Goal: Information Seeking & Learning: Learn about a topic

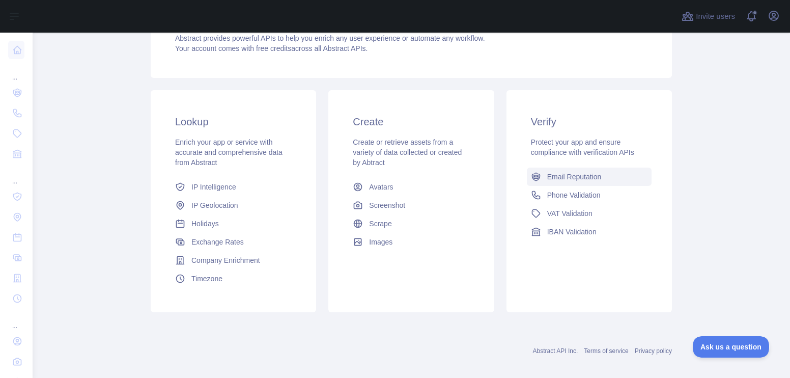
scroll to position [129, 0]
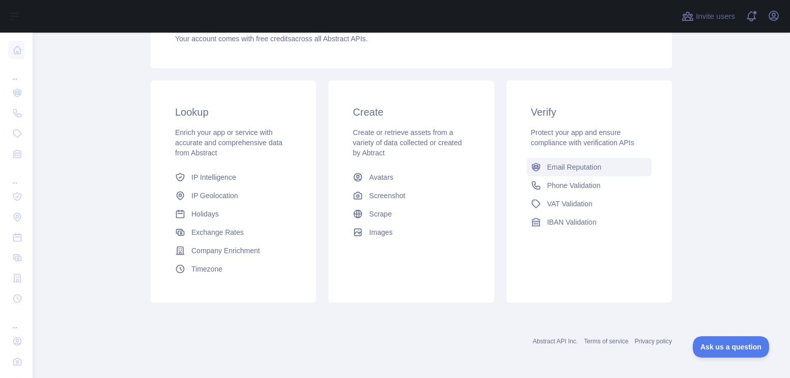
click at [560, 169] on span "Email Reputation" at bounding box center [574, 167] width 54 height 10
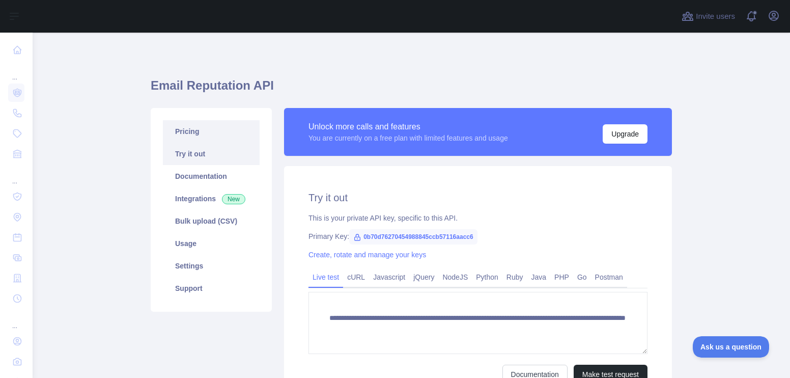
click at [204, 130] on link "Pricing" at bounding box center [211, 131] width 97 height 22
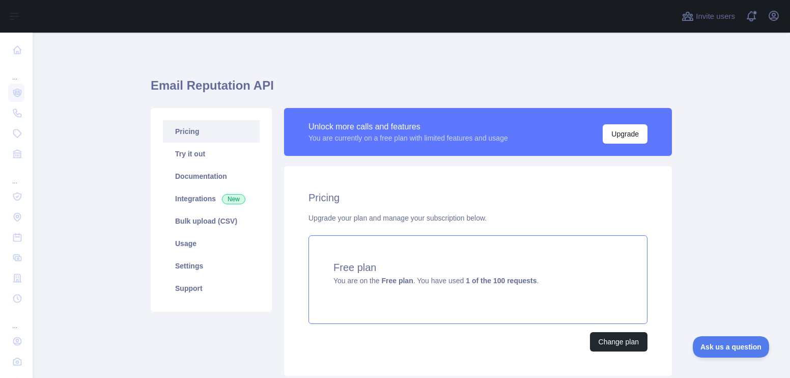
click at [574, 262] on h4 "Free plan" at bounding box center [478, 267] width 289 height 14
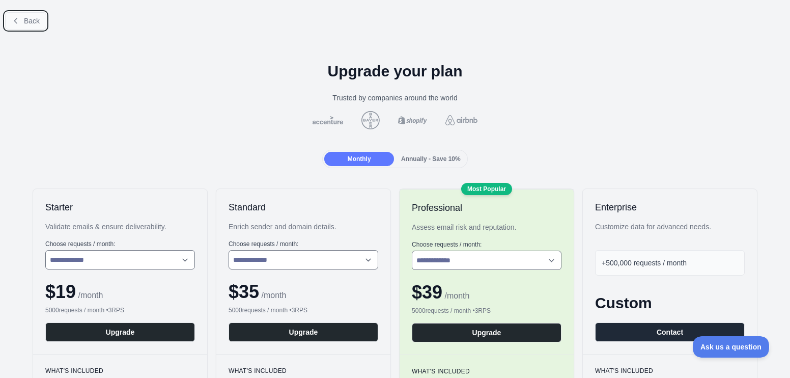
click at [26, 19] on span "Back" at bounding box center [32, 21] width 16 height 8
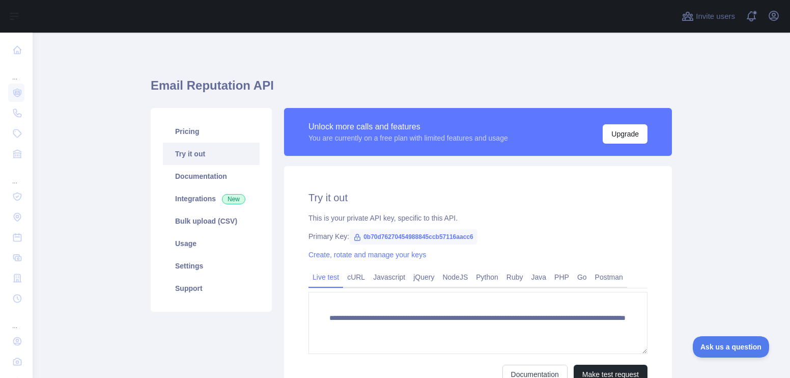
click at [371, 233] on span "0b70d76270454988845ccb57116aacc6" at bounding box center [413, 236] width 128 height 15
copy div "Primary Key: 0b70d76270454988845ccb57116aacc6"
click at [616, 213] on div "This is your private API key, specific to this API." at bounding box center [478, 218] width 339 height 10
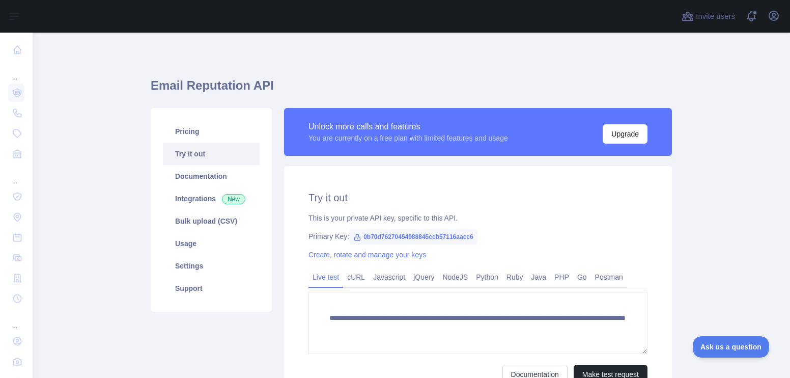
click at [424, 237] on span "0b70d76270454988845ccb57116aacc6" at bounding box center [413, 236] width 128 height 15
copy span "0b70d76270454988845ccb57116aacc6"
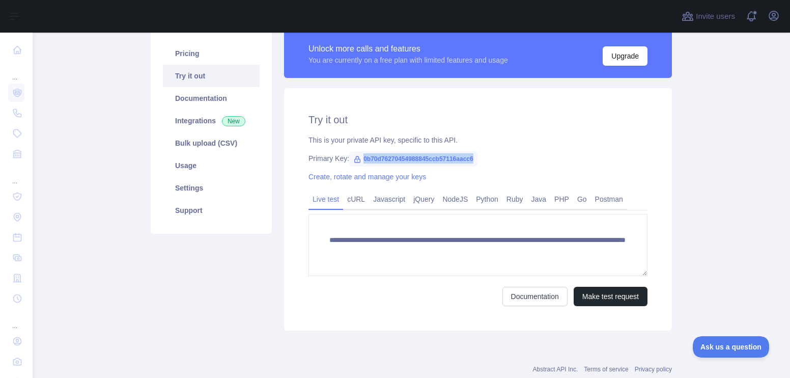
scroll to position [55, 0]
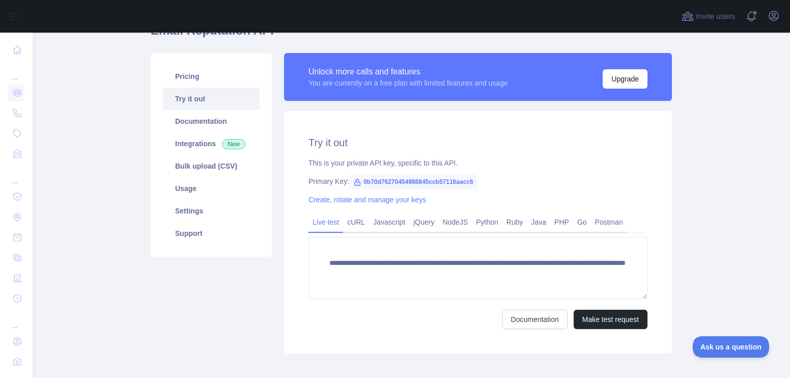
drag, startPoint x: 320, startPoint y: 183, endPoint x: 326, endPoint y: 177, distance: 8.3
click at [321, 182] on div "Primary Key: 0b70d76270454988845ccb57116aacc6" at bounding box center [478, 181] width 339 height 10
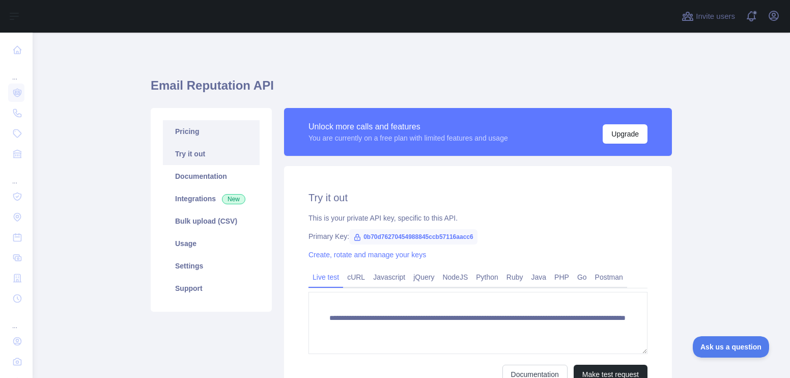
click at [223, 131] on link "Pricing" at bounding box center [211, 131] width 97 height 22
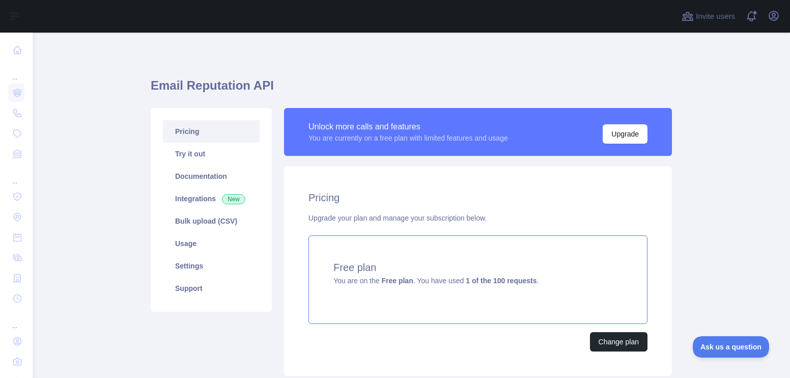
click at [491, 248] on div "Free plan You are on the Free plan . You have used 1 of the 100 requests ." at bounding box center [478, 279] width 339 height 89
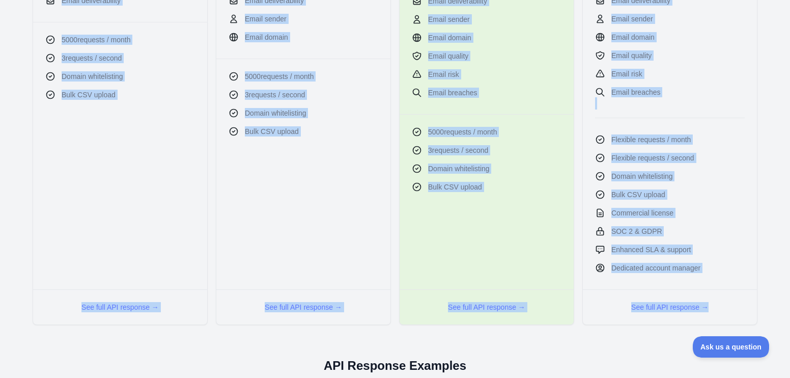
scroll to position [407, 0]
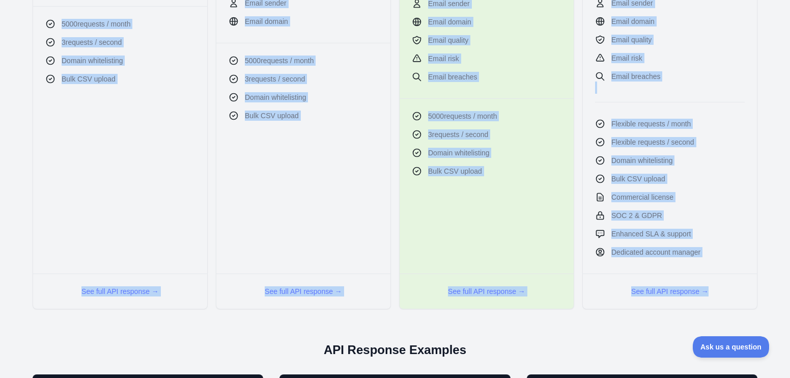
drag, startPoint x: 43, startPoint y: 55, endPoint x: 727, endPoint y: 296, distance: 724.5
click at [727, 296] on div "**********" at bounding box center [395, 45] width 774 height 528
copy div "**********"
click at [130, 292] on button "See full API response →" at bounding box center [119, 291] width 77 height 10
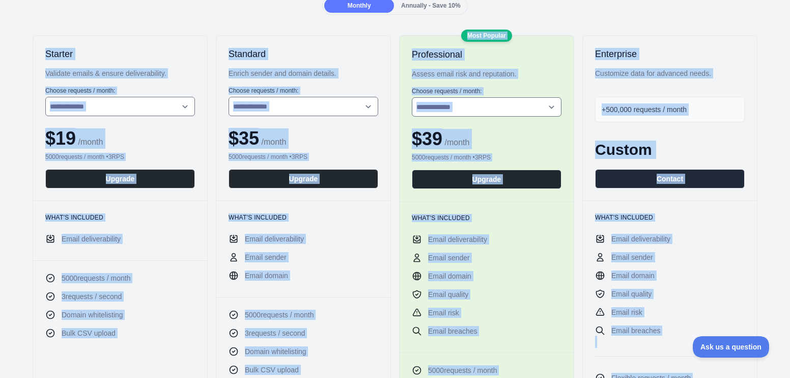
scroll to position [36, 0]
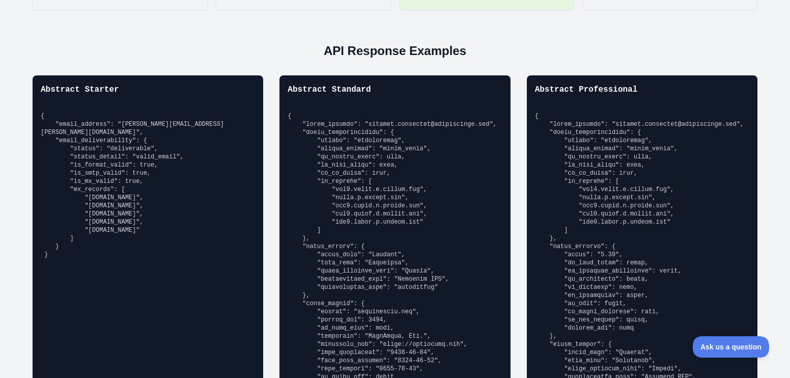
scroll to position [698, 0]
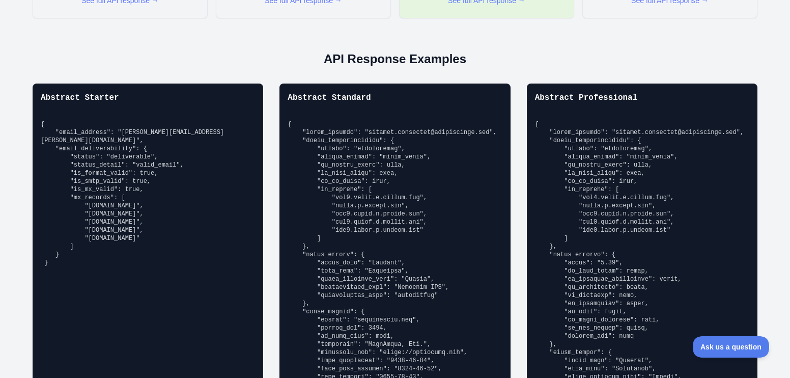
drag, startPoint x: 96, startPoint y: 121, endPoint x: 34, endPoint y: 89, distance: 69.7
click at [30, 89] on div "Abstract Starter { "email_address": "richard.hendricks@abstractapi.com", "email…" at bounding box center [395, 338] width 774 height 509
copy div "Abstract Starter { "email_address": "richard.hendricks@abstractapi.com", "email…"
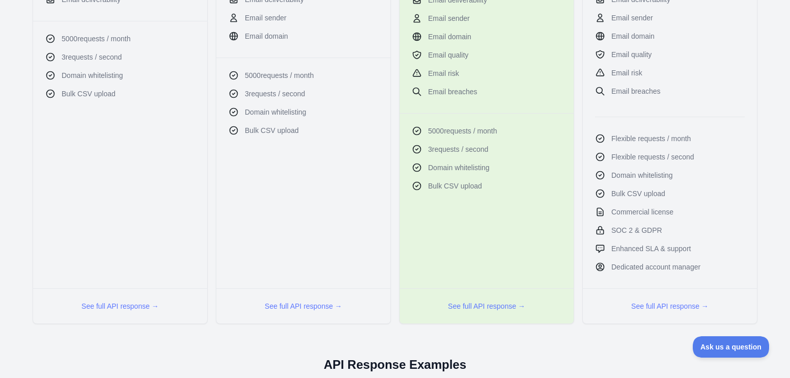
scroll to position [36, 0]
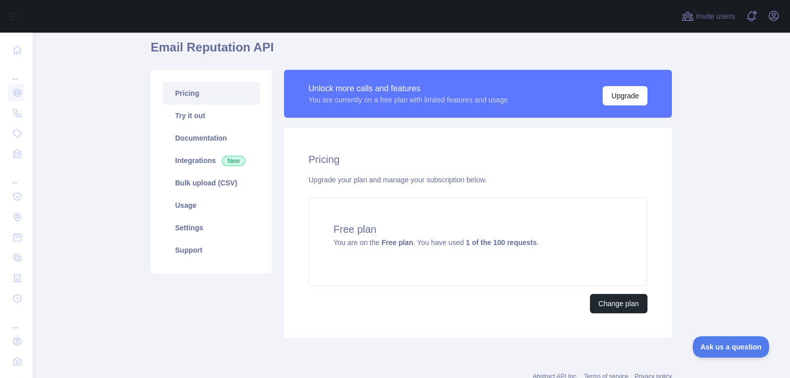
scroll to position [73, 0]
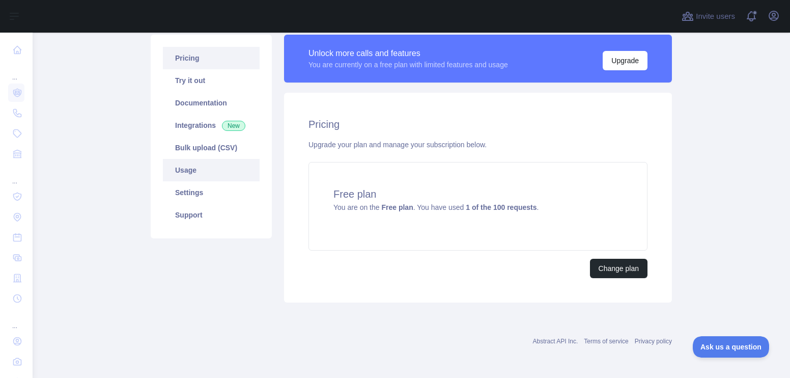
click at [225, 167] on link "Usage" at bounding box center [211, 170] width 97 height 22
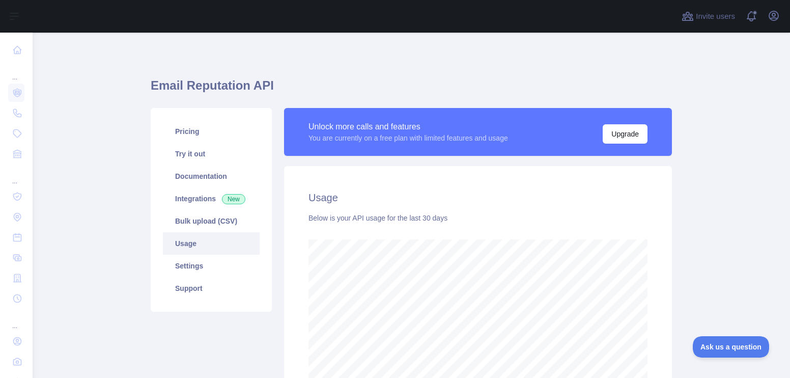
scroll to position [131, 0]
click at [768, 17] on icon "button" at bounding box center [774, 16] width 12 height 12
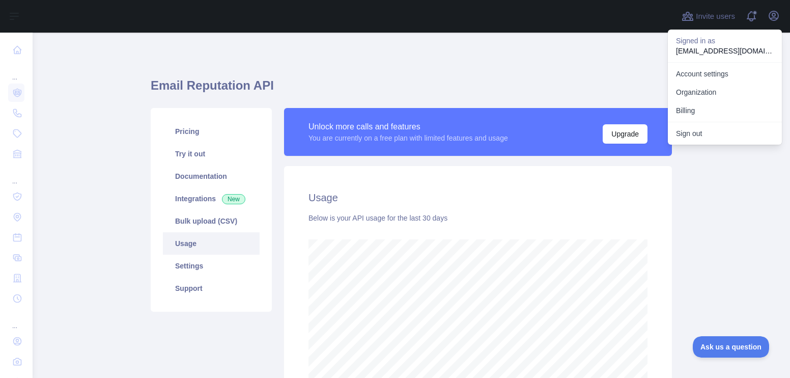
click at [710, 203] on main "Email Reputation API Pricing Try it out Documentation Integrations New Bulk upl…" at bounding box center [412, 205] width 758 height 345
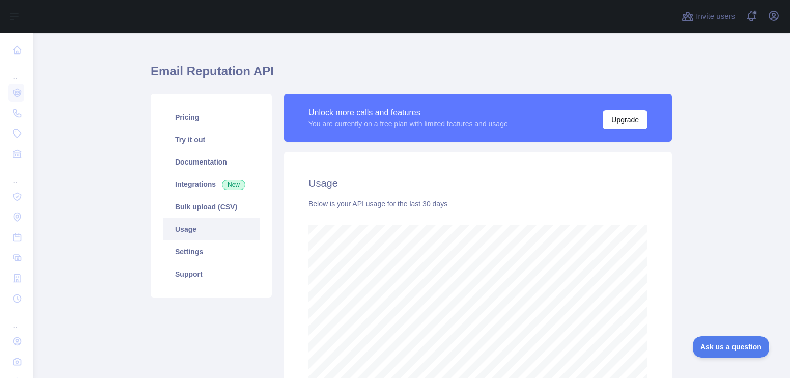
scroll to position [0, 0]
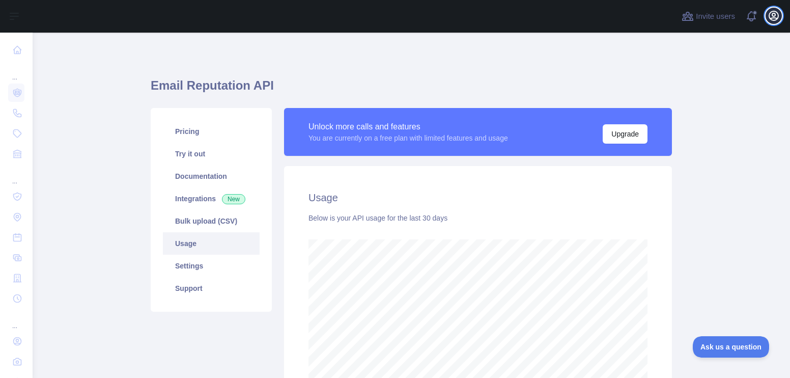
click at [771, 16] on icon "button" at bounding box center [774, 16] width 12 height 12
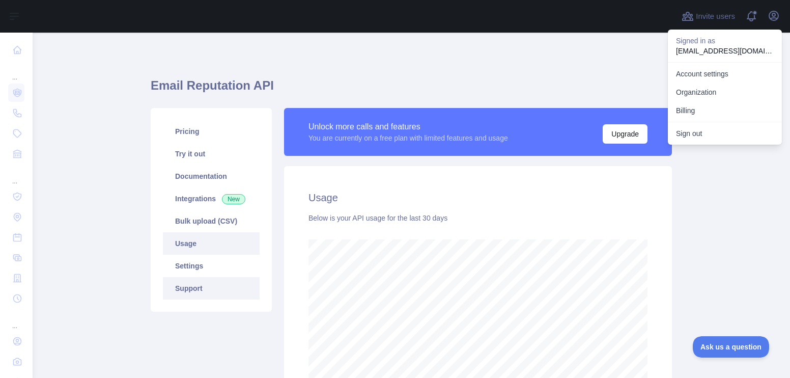
click at [205, 293] on link "Support" at bounding box center [211, 288] width 97 height 22
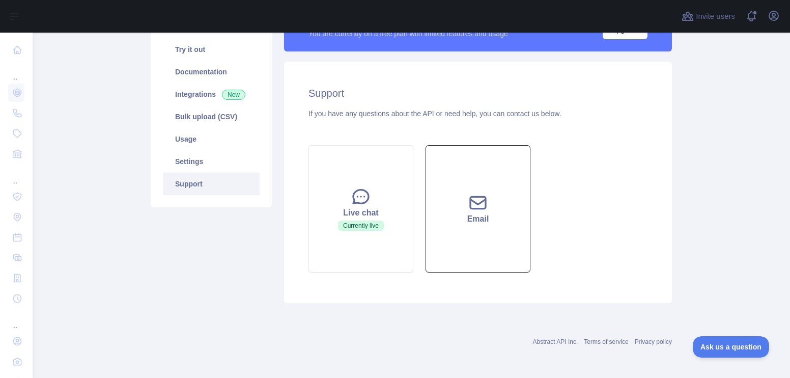
scroll to position [105, 0]
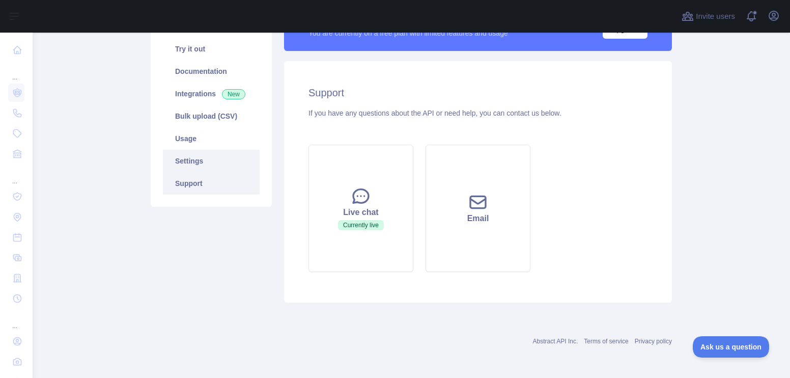
click at [234, 158] on link "Settings" at bounding box center [211, 161] width 97 height 22
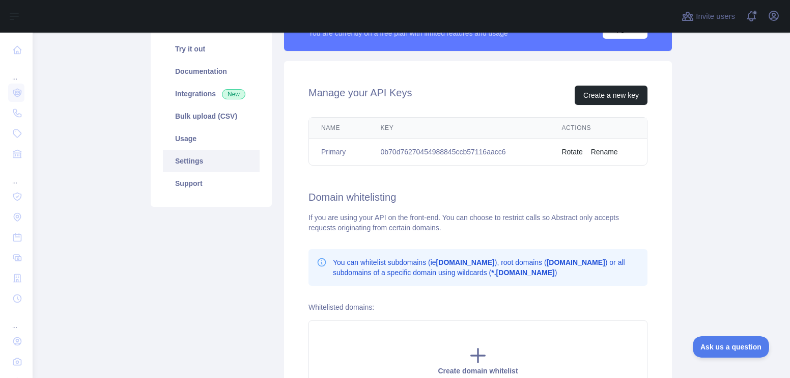
click at [439, 152] on td "0b70d76270454988845ccb57116aacc6" at bounding box center [459, 151] width 181 height 27
copy td "0b70d76270454988845ccb57116aacc6"
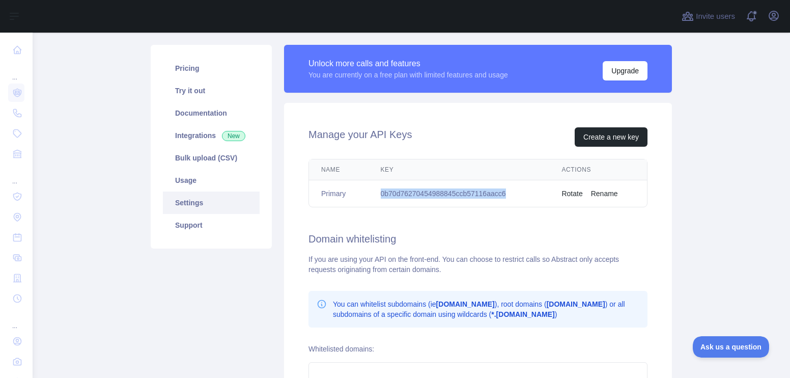
scroll to position [54, 0]
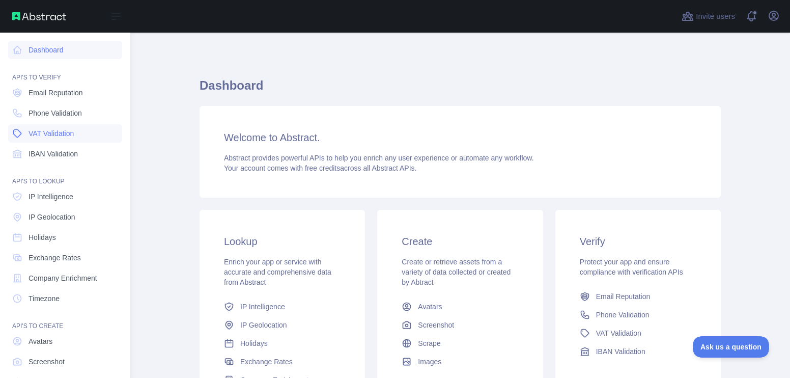
scroll to position [50, 0]
